Goal: Check status: Check status

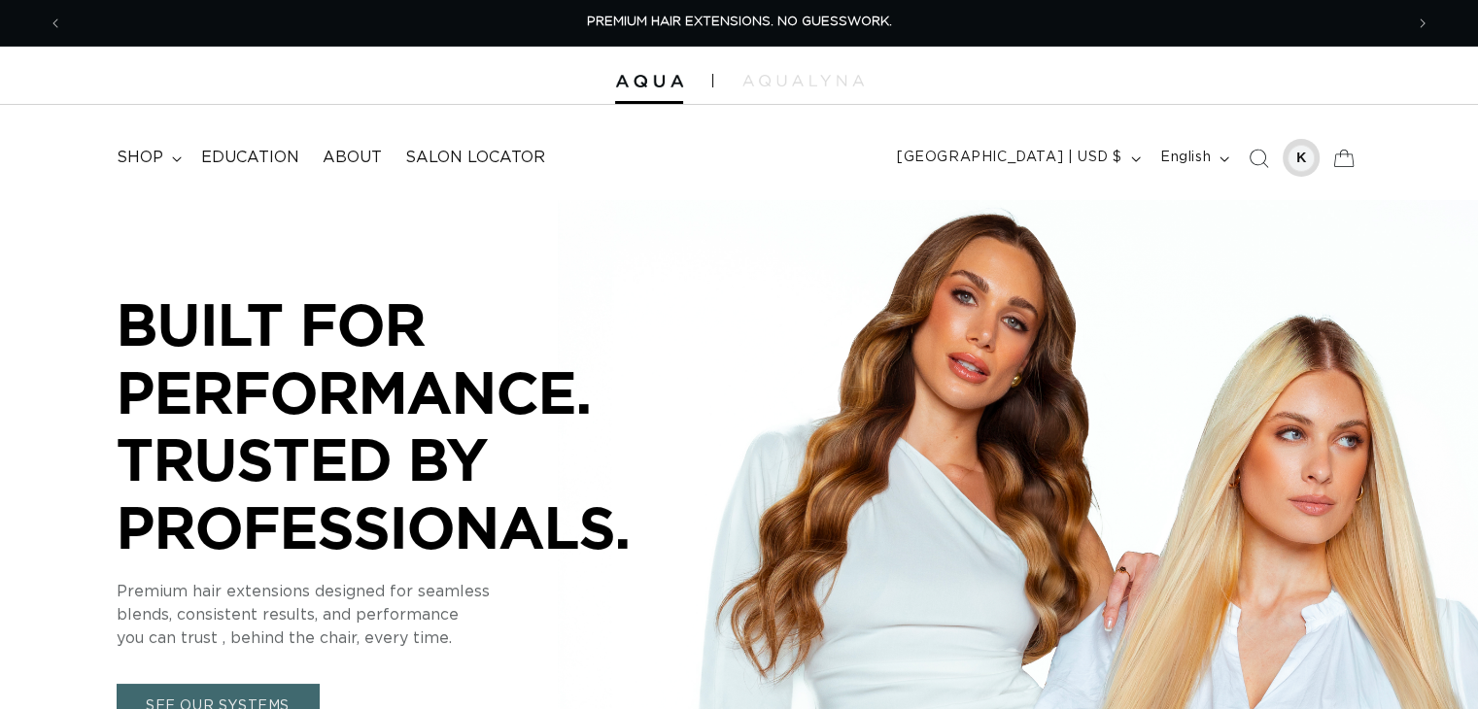
click at [1304, 149] on div at bounding box center [1300, 158] width 27 height 27
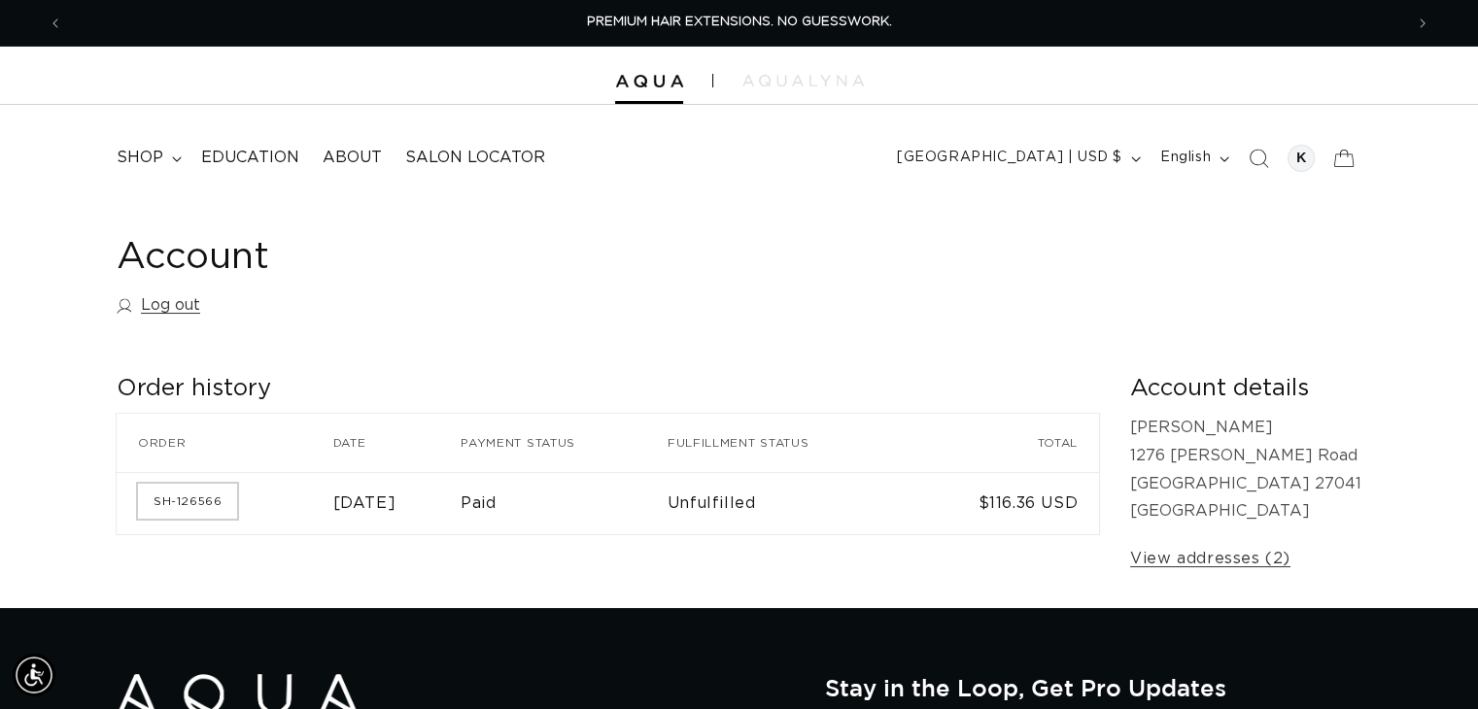
click at [159, 502] on link "SH-126566" at bounding box center [187, 501] width 99 height 35
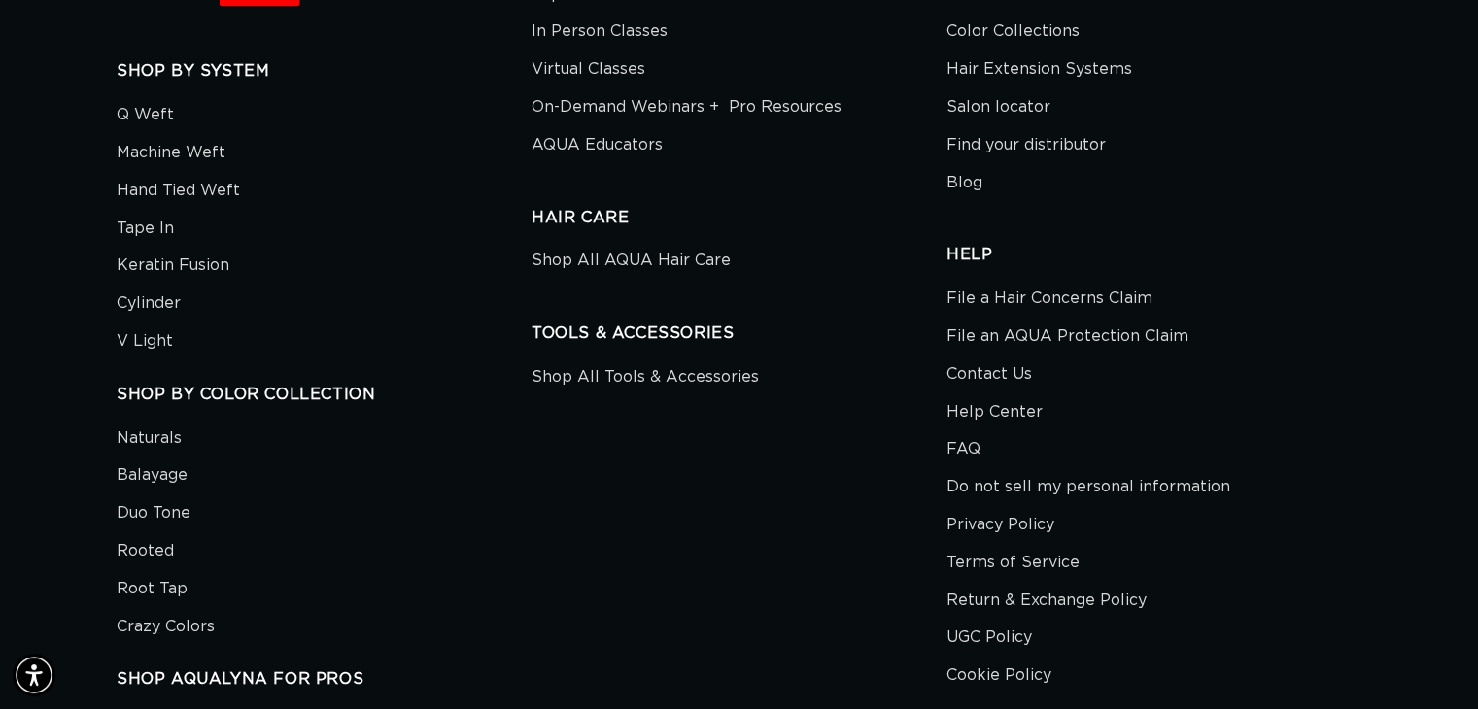
scroll to position [1360, 0]
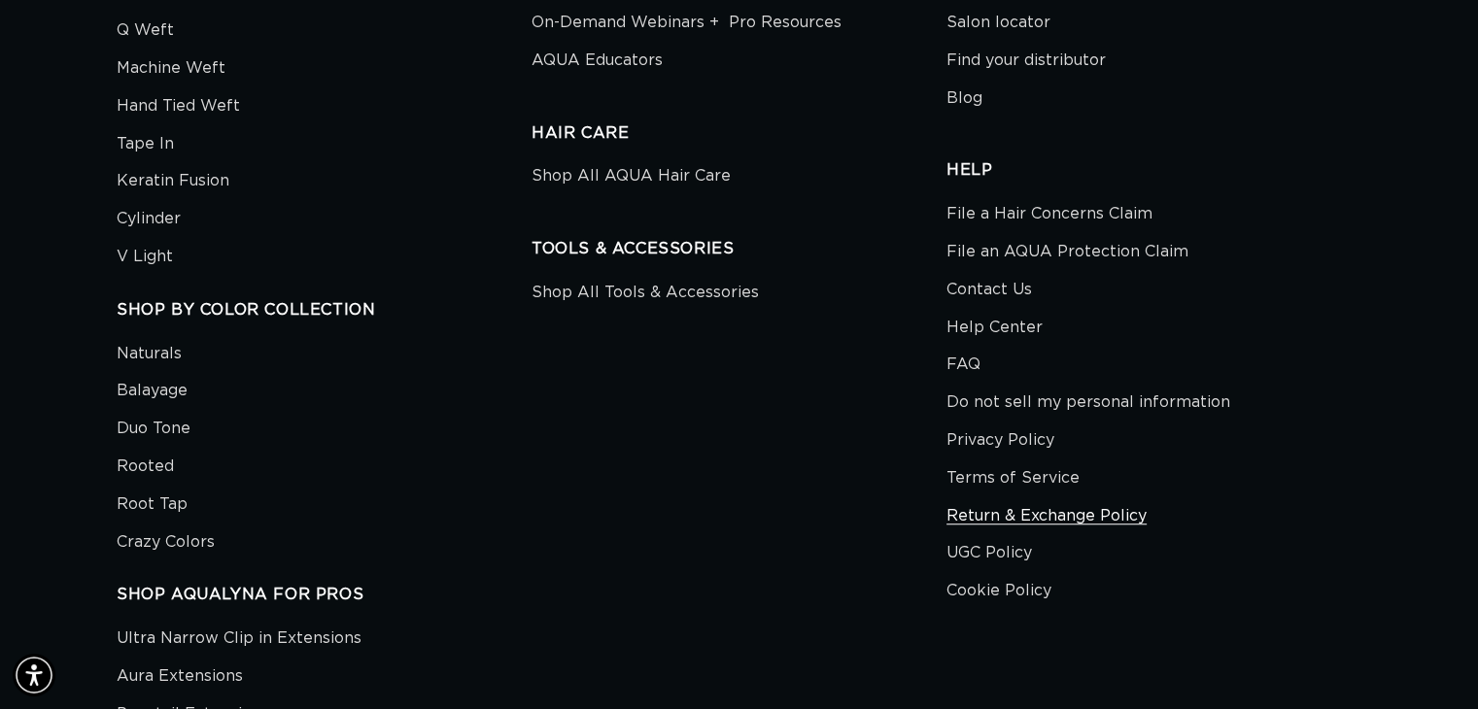
click at [1058, 519] on link "Return & Exchange Policy" at bounding box center [1046, 516] width 200 height 38
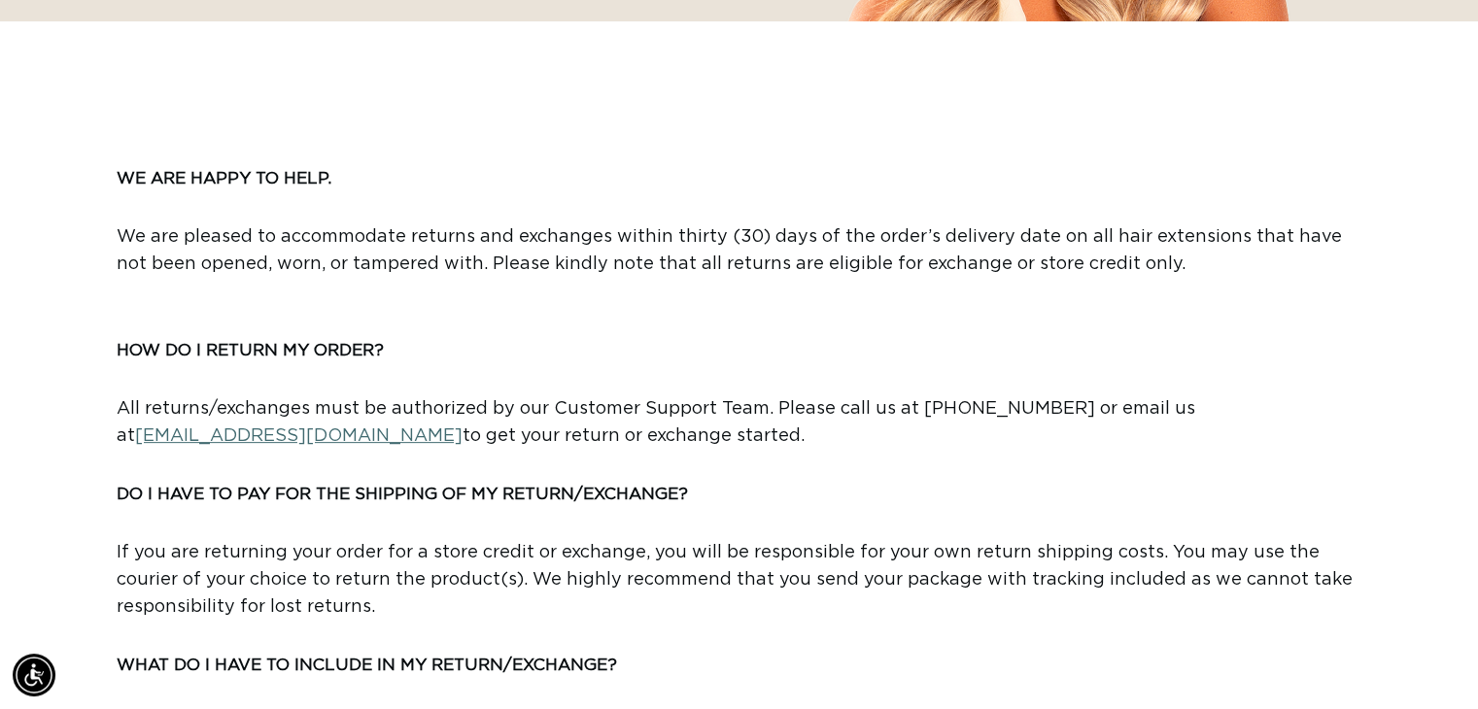
scroll to position [0, 2678]
